Goal: Task Accomplishment & Management: Use online tool/utility

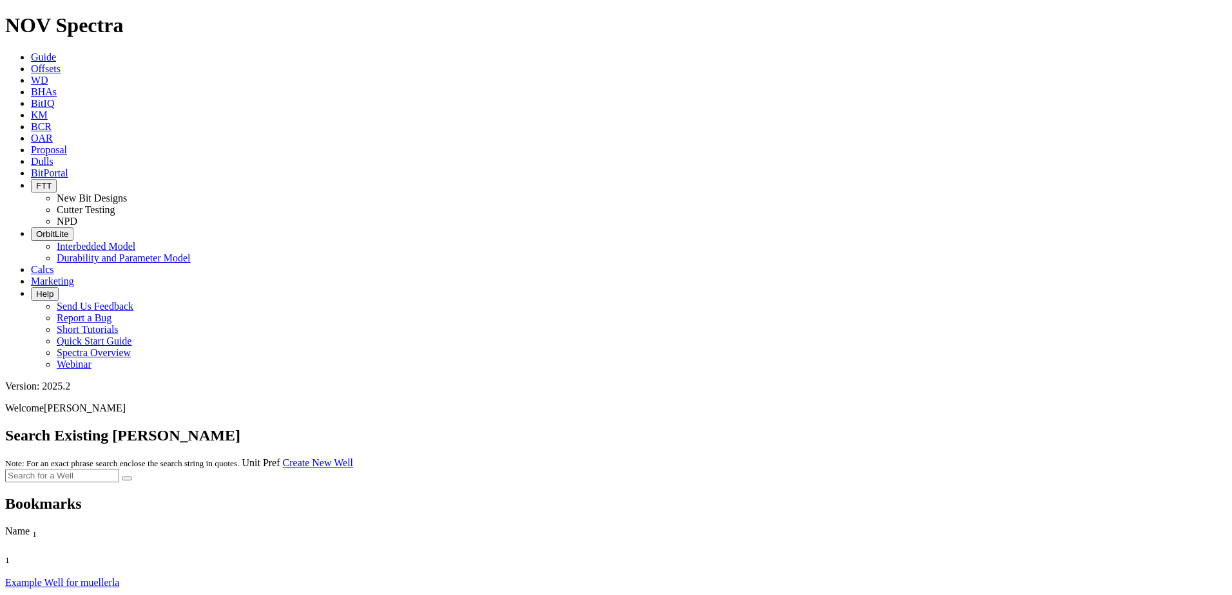
click at [61, 63] on link "Offsets" at bounding box center [46, 68] width 30 height 11
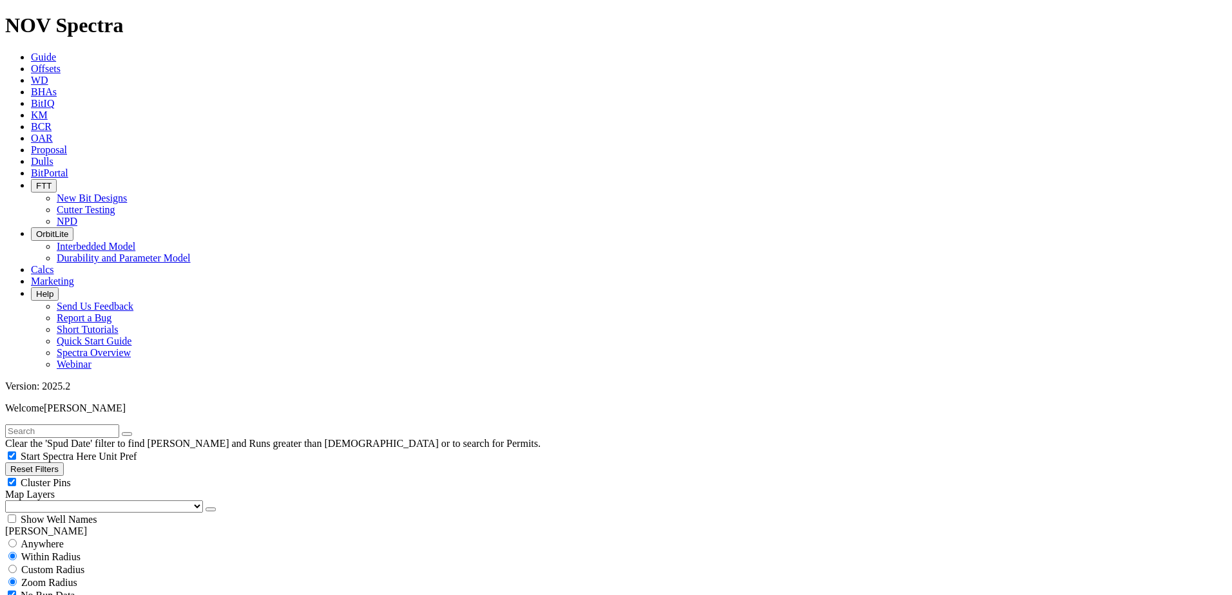
click at [110, 425] on input "text" at bounding box center [62, 432] width 114 height 14
type input "grand w"
click at [72, 564] on span "Custom Radius" at bounding box center [52, 569] width 63 height 11
radio input "true"
radio input "false"
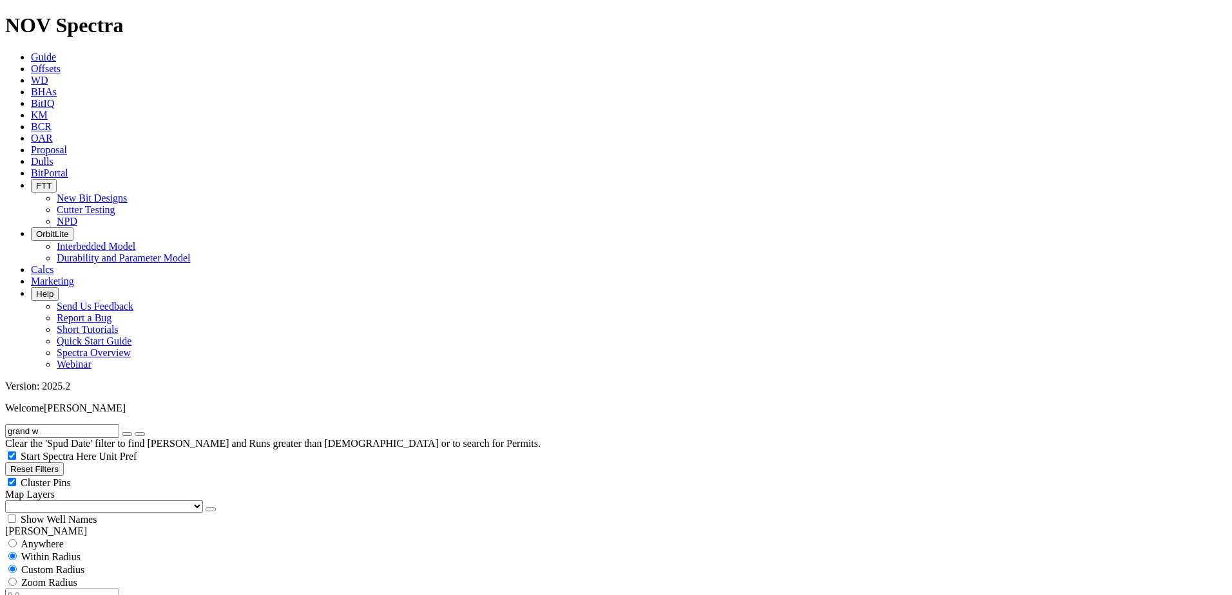
click at [78, 589] on input "number" at bounding box center [62, 596] width 114 height 14
type input "5"
type input "[DATE]"
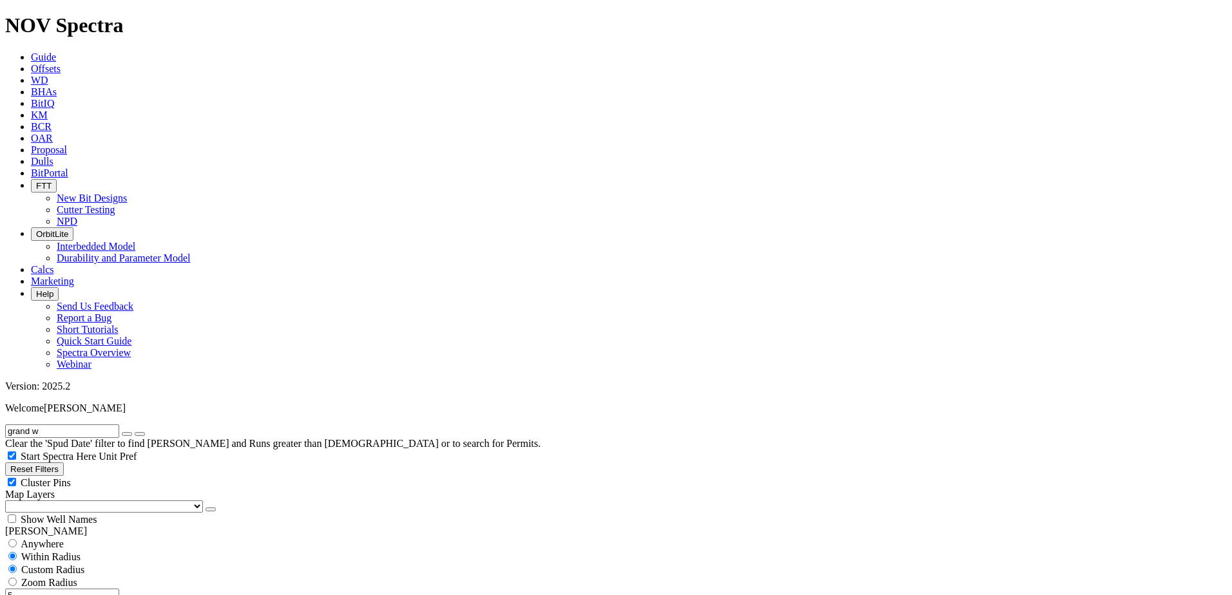
click at [127, 434] on icon "button" at bounding box center [127, 434] width 0 height 0
select select "8.5"
checkbox input "false"
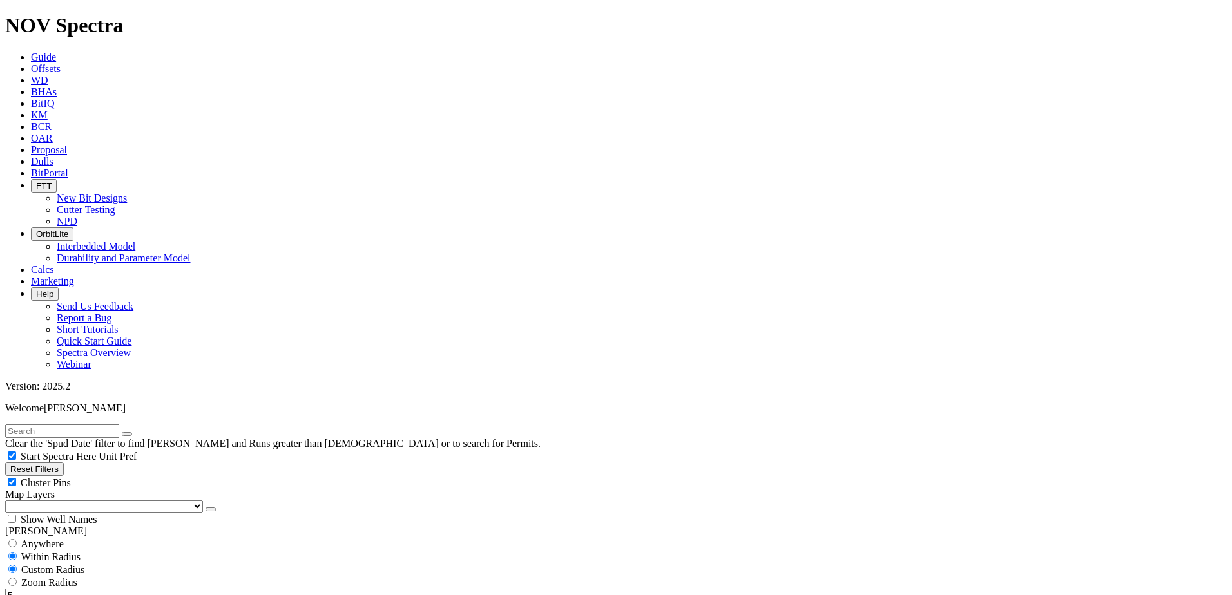
select select "? number:8.5 ?"
drag, startPoint x: 97, startPoint y: 249, endPoint x: 106, endPoint y: 249, distance: 8.4
click at [106, 589] on input "5" at bounding box center [62, 596] width 114 height 14
type input "10"
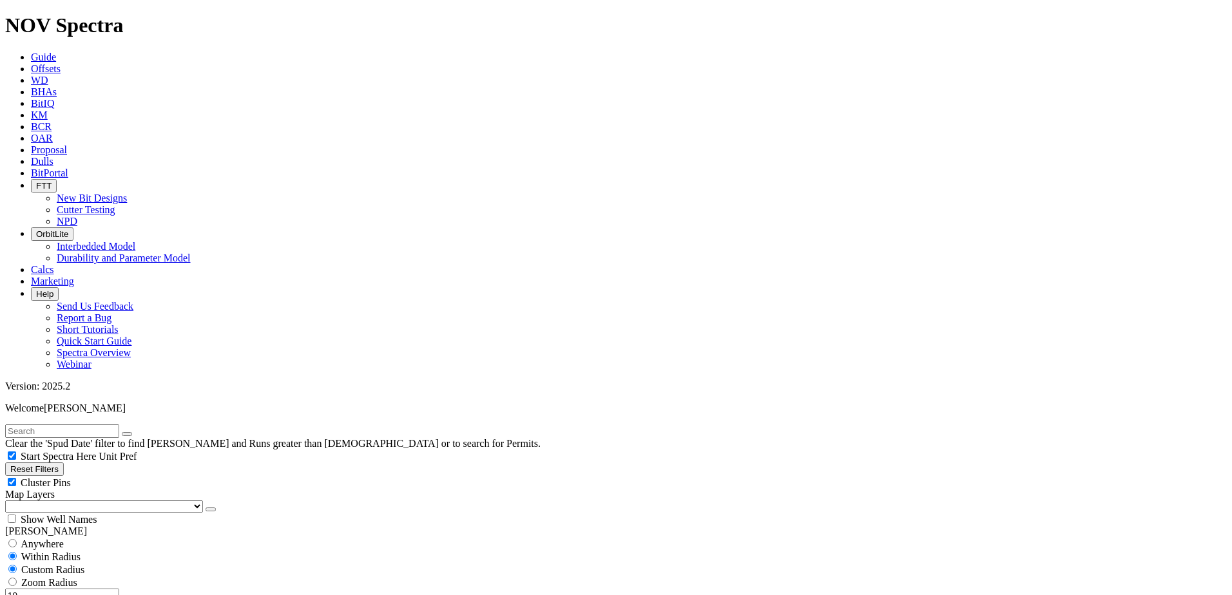
type input "10000"
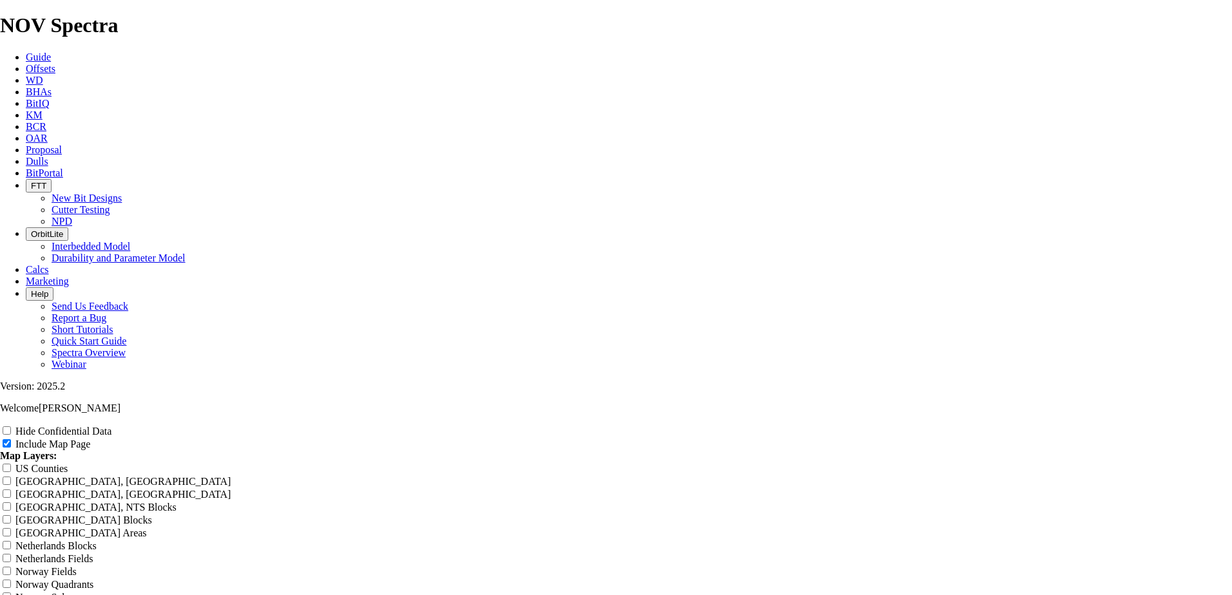
scroll to position [1418, 0]
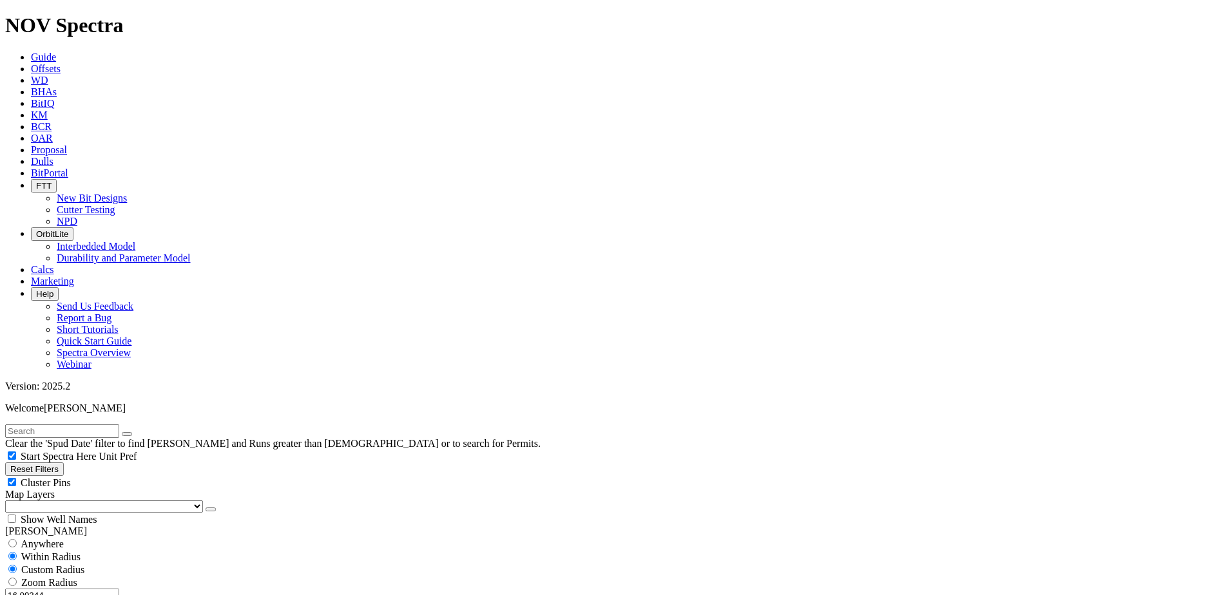
scroll to position [902, 0]
drag, startPoint x: 63, startPoint y: 359, endPoint x: 148, endPoint y: 364, distance: 85.9
type input "15000"
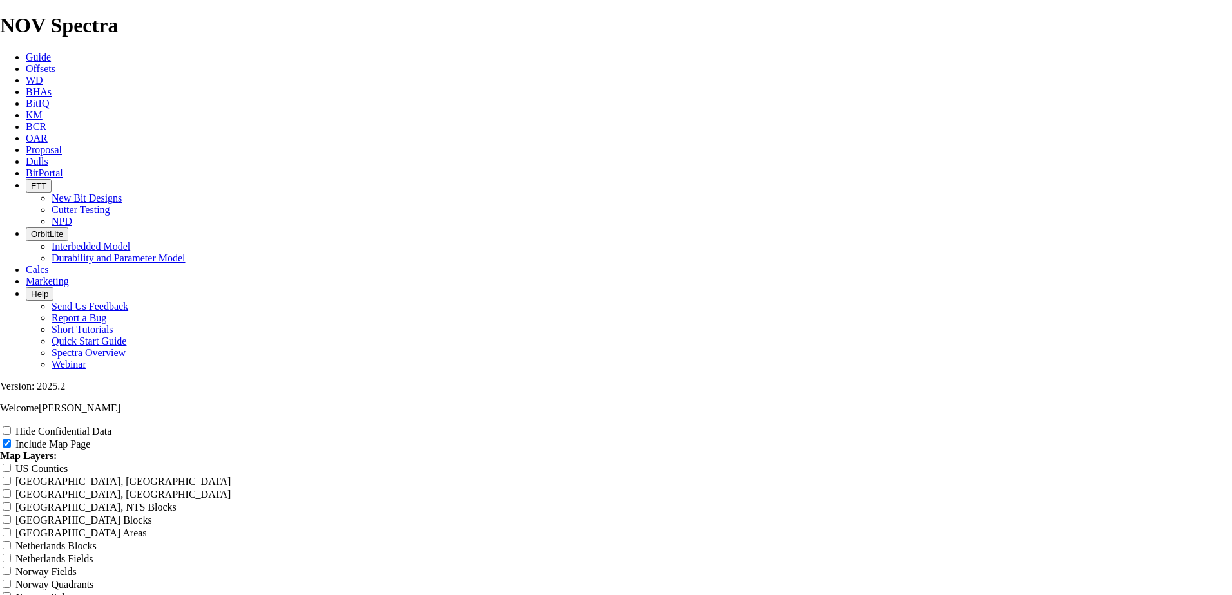
scroll to position [2126, 0]
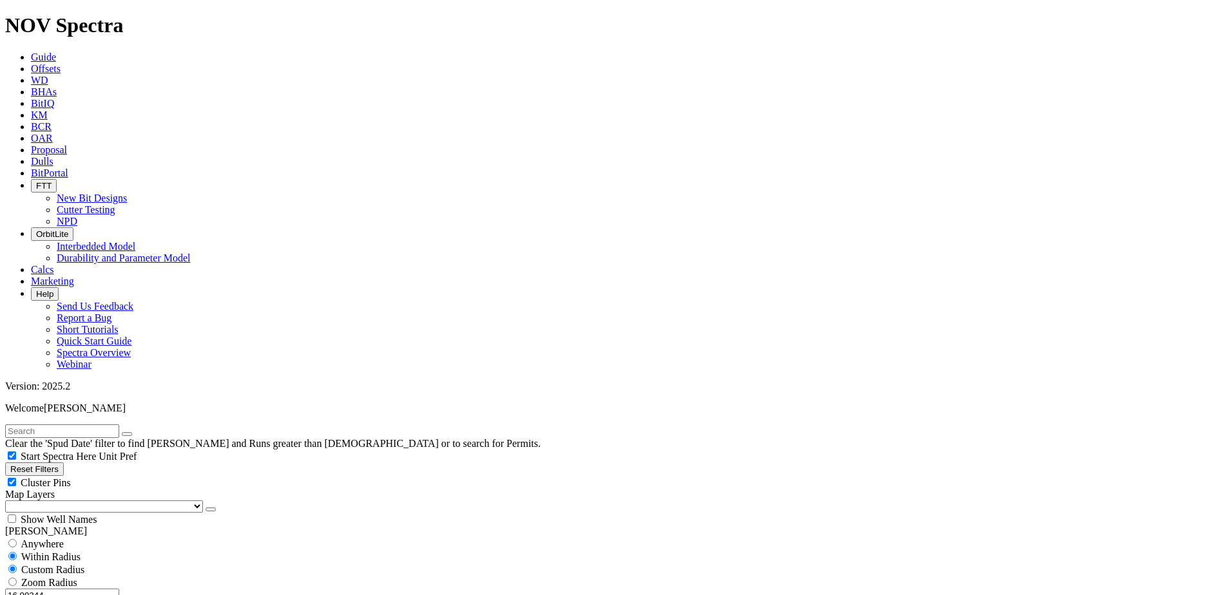
drag, startPoint x: 56, startPoint y: 421, endPoint x: 128, endPoint y: 423, distance: 72.2
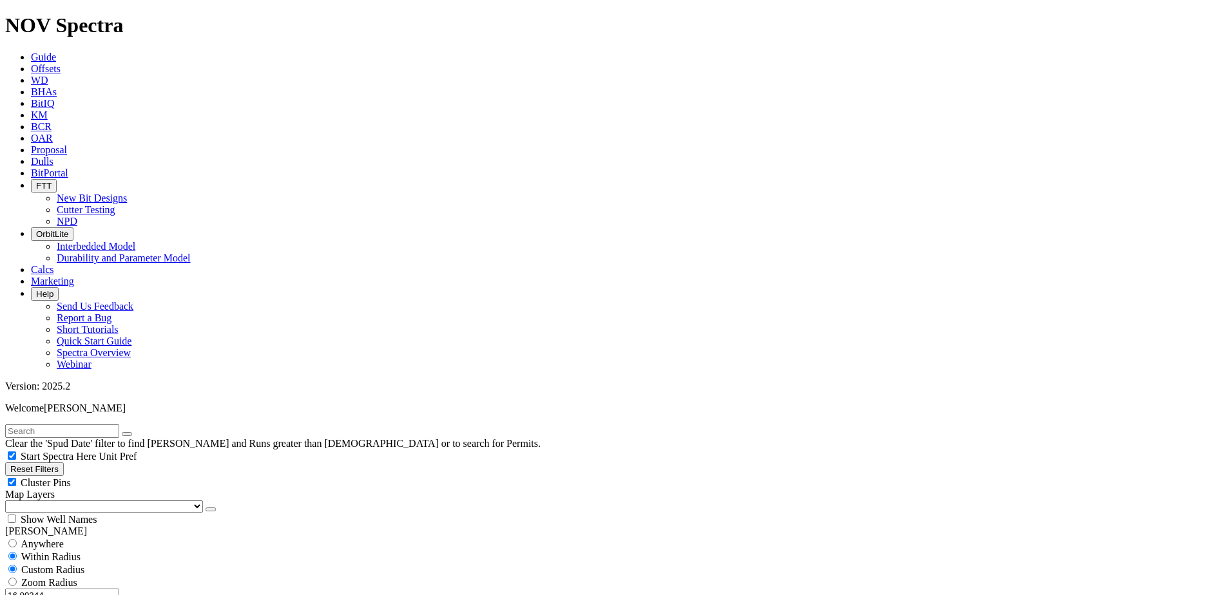
drag, startPoint x: 53, startPoint y: 533, endPoint x: 146, endPoint y: 527, distance: 93.6
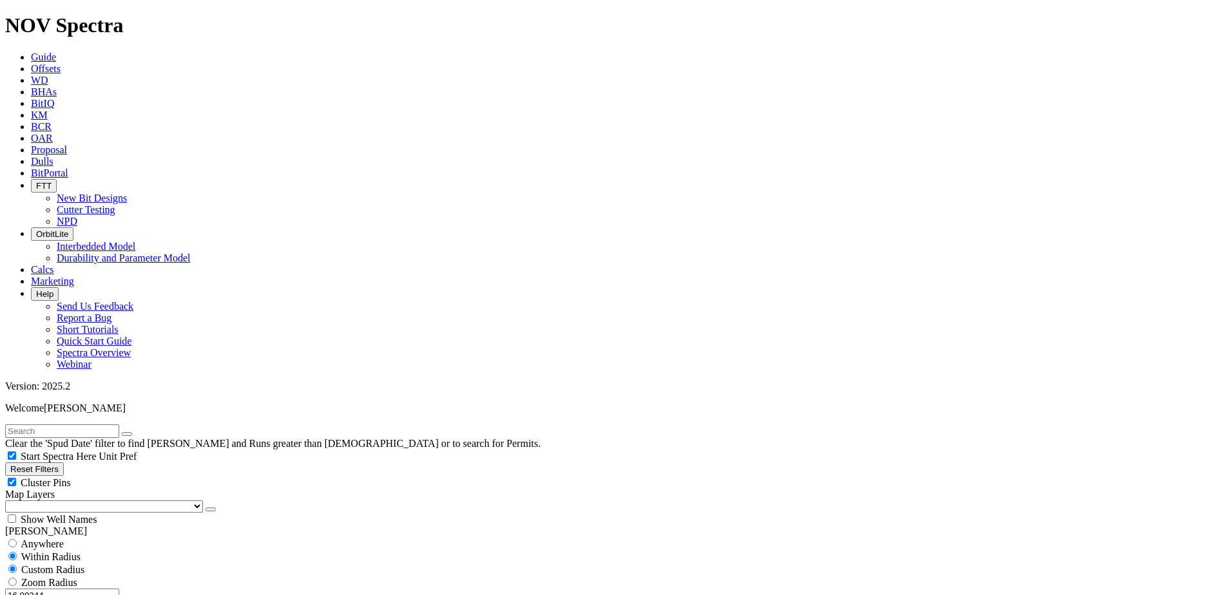
type input "10000"
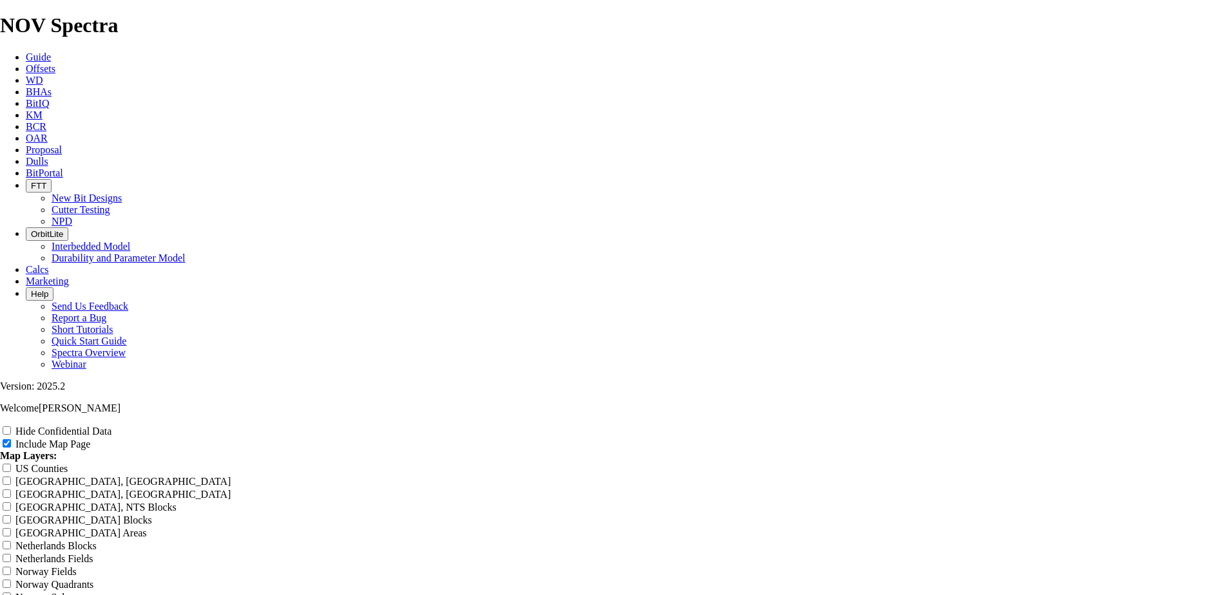
scroll to position [1611, 0]
type input "Untitled Offset Anal<ysis Report"
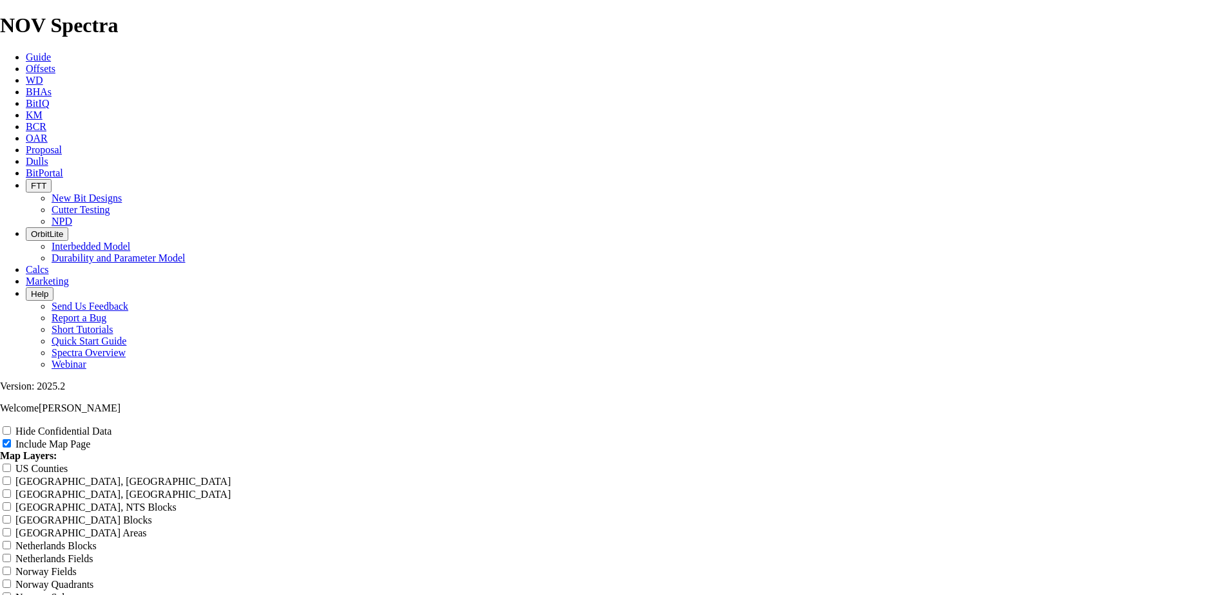
type input "Untitled Offset Anal<ysis Report"
type input "Untitled Offset Anal<1ysis Report"
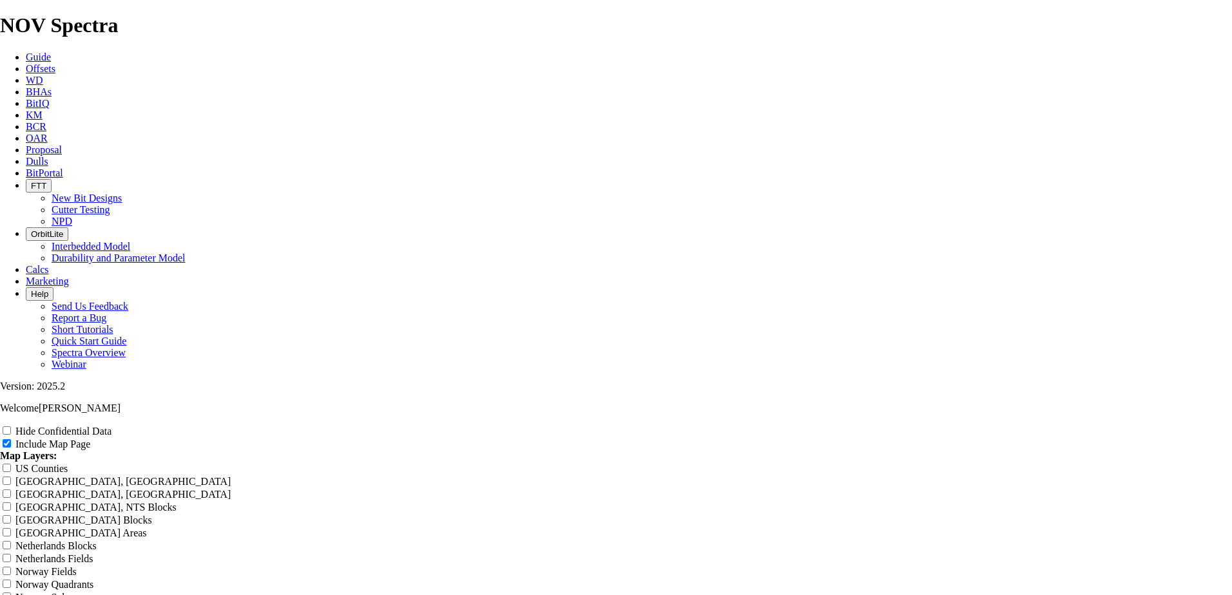
type input "Untitled Offset Anal<1ysis Report"
type input "Untitled Offset Anal<ysis Report"
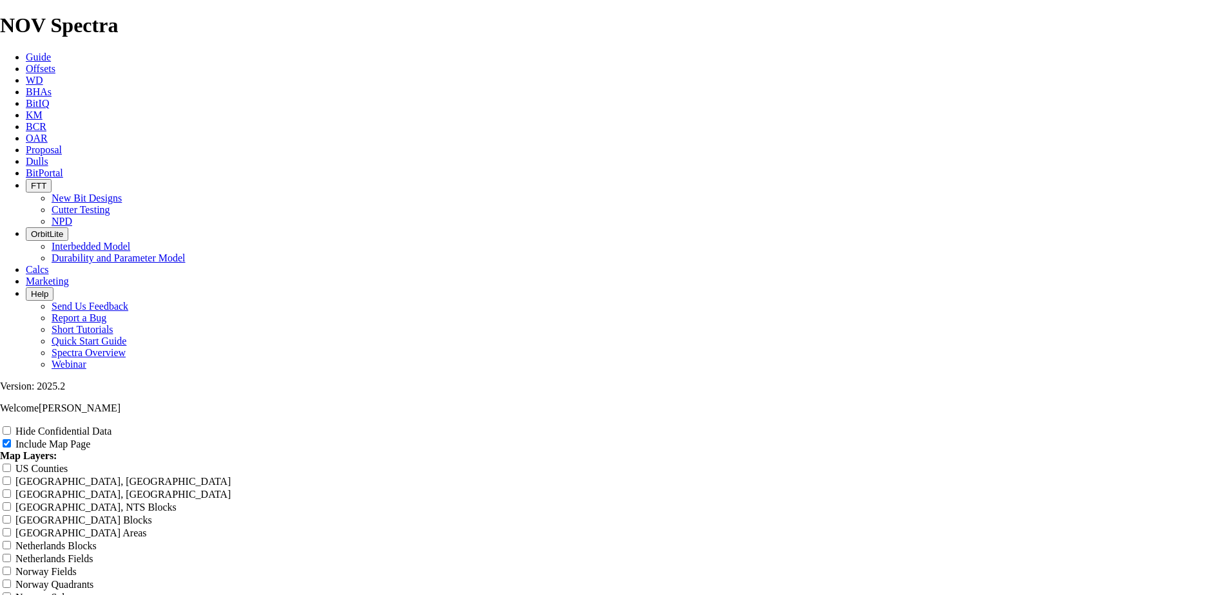
type input "Untitled Offset Anal<ysis Report"
drag, startPoint x: 755, startPoint y: 97, endPoint x: 465, endPoint y: 90, distance: 290.7
type input "Untitled Offset Anal<ysis Report"
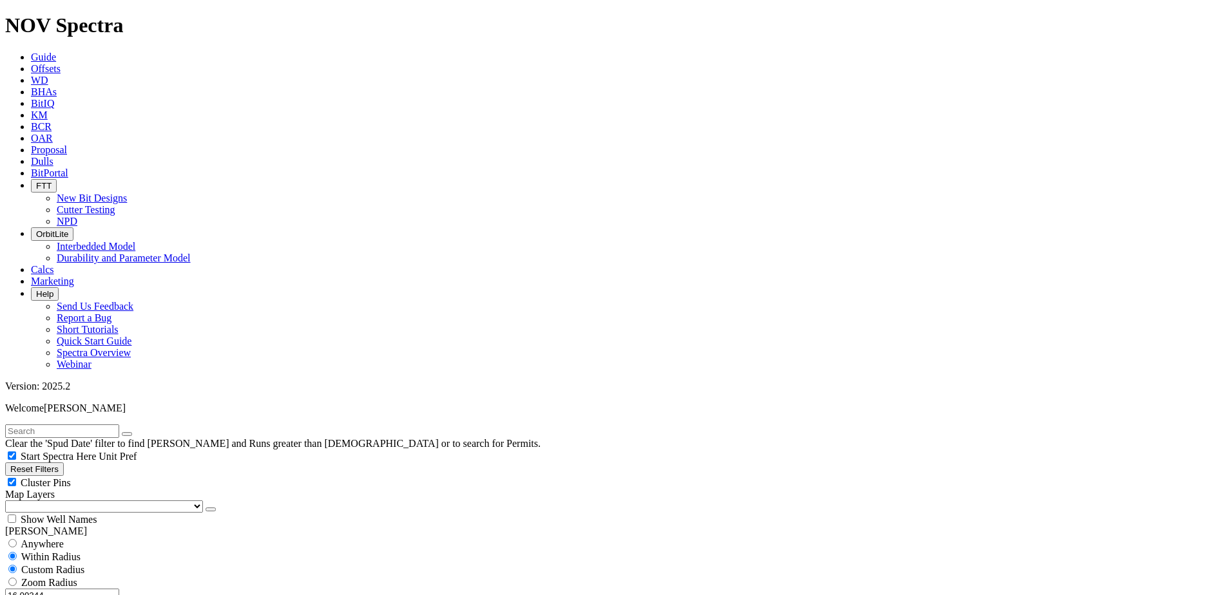
drag, startPoint x: 61, startPoint y: 242, endPoint x: 142, endPoint y: 241, distance: 81.8
click at [142, 589] on div "16.09344 Miles Kilometers" at bounding box center [616, 602] width 1222 height 27
type input "20"
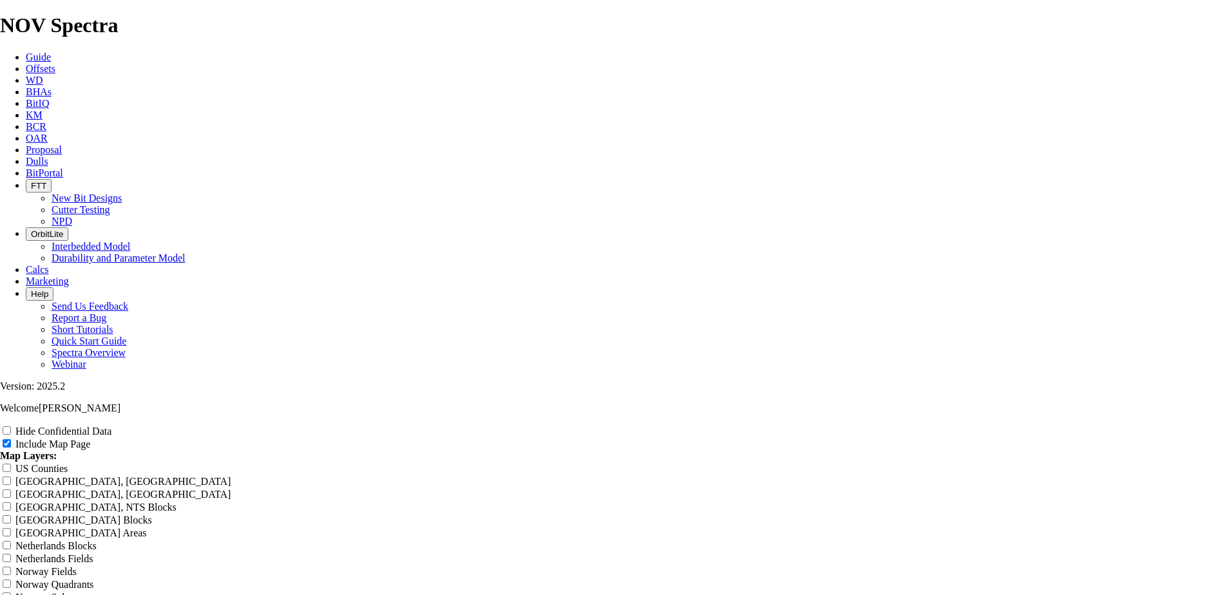
scroll to position [1611, 0]
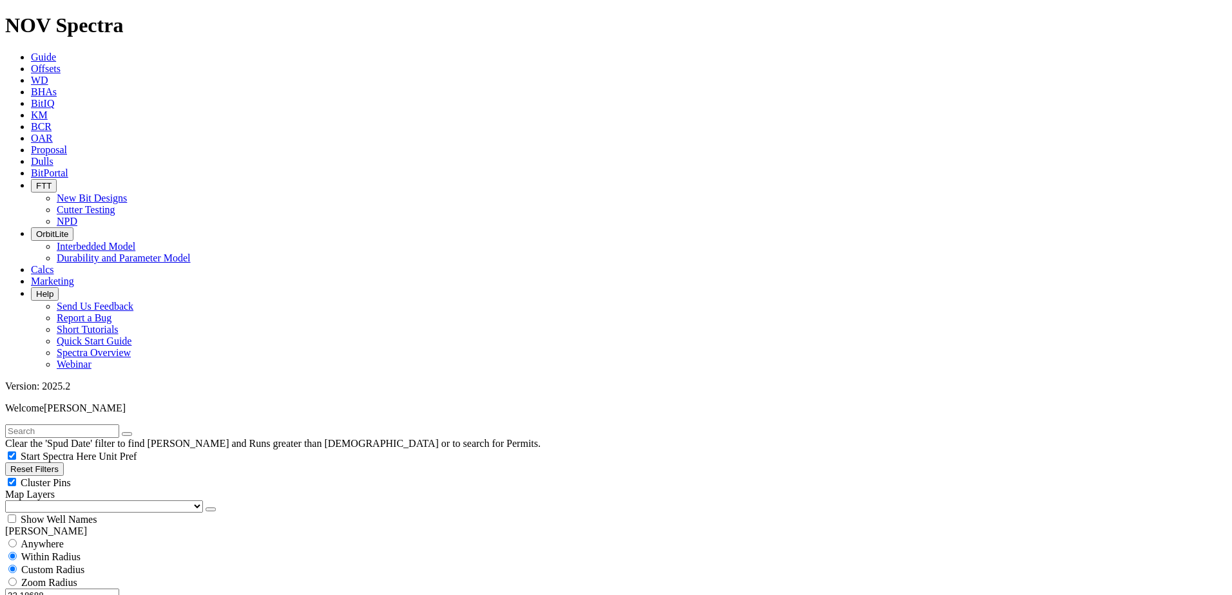
drag, startPoint x: 53, startPoint y: 245, endPoint x: 191, endPoint y: 245, distance: 138.5
click at [191, 589] on div "32.18688 Miles Kilometers" at bounding box center [616, 602] width 1222 height 27
type input "10"
drag, startPoint x: 156, startPoint y: 423, endPoint x: 169, endPoint y: 407, distance: 20.6
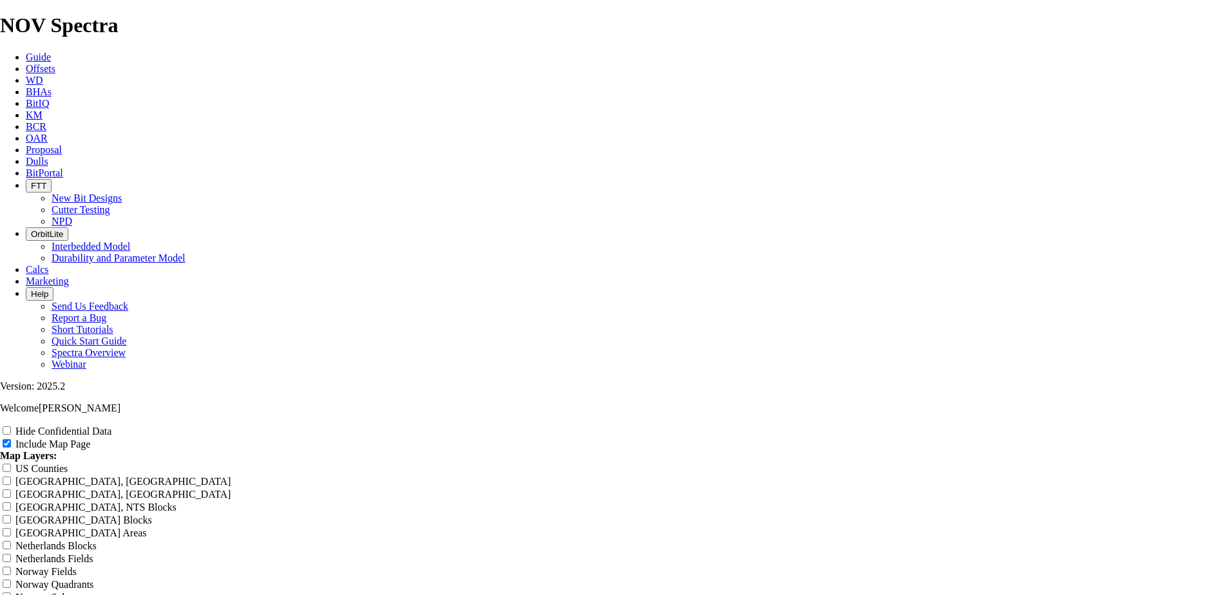
scroll to position [1611, 0]
